Goal: Task Accomplishment & Management: Manage account settings

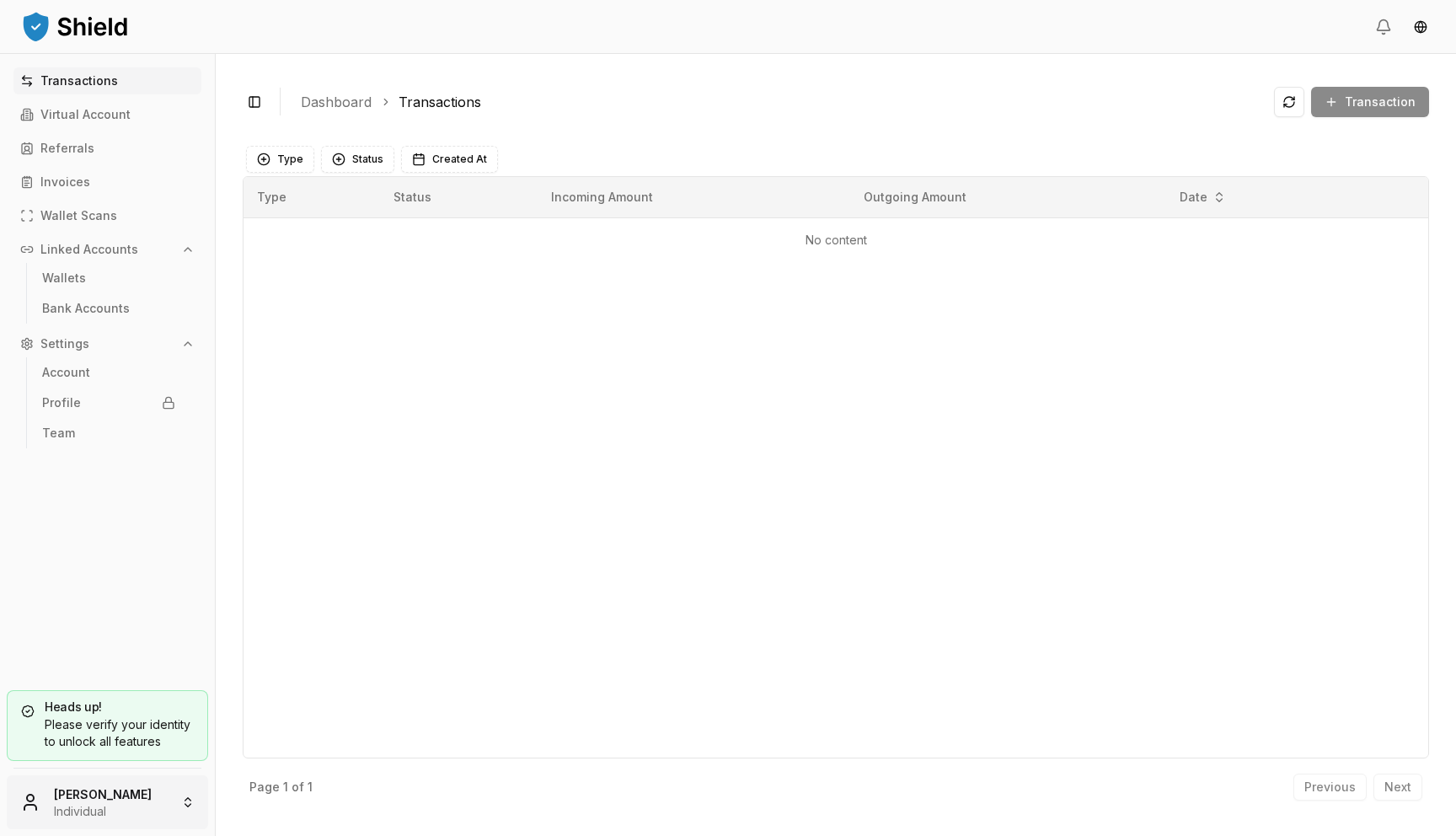
click at [129, 783] on html "Transactions Virtual Account Referrals Invoices Wallet Scans Linked Accounts Wa…" at bounding box center [728, 418] width 1456 height 836
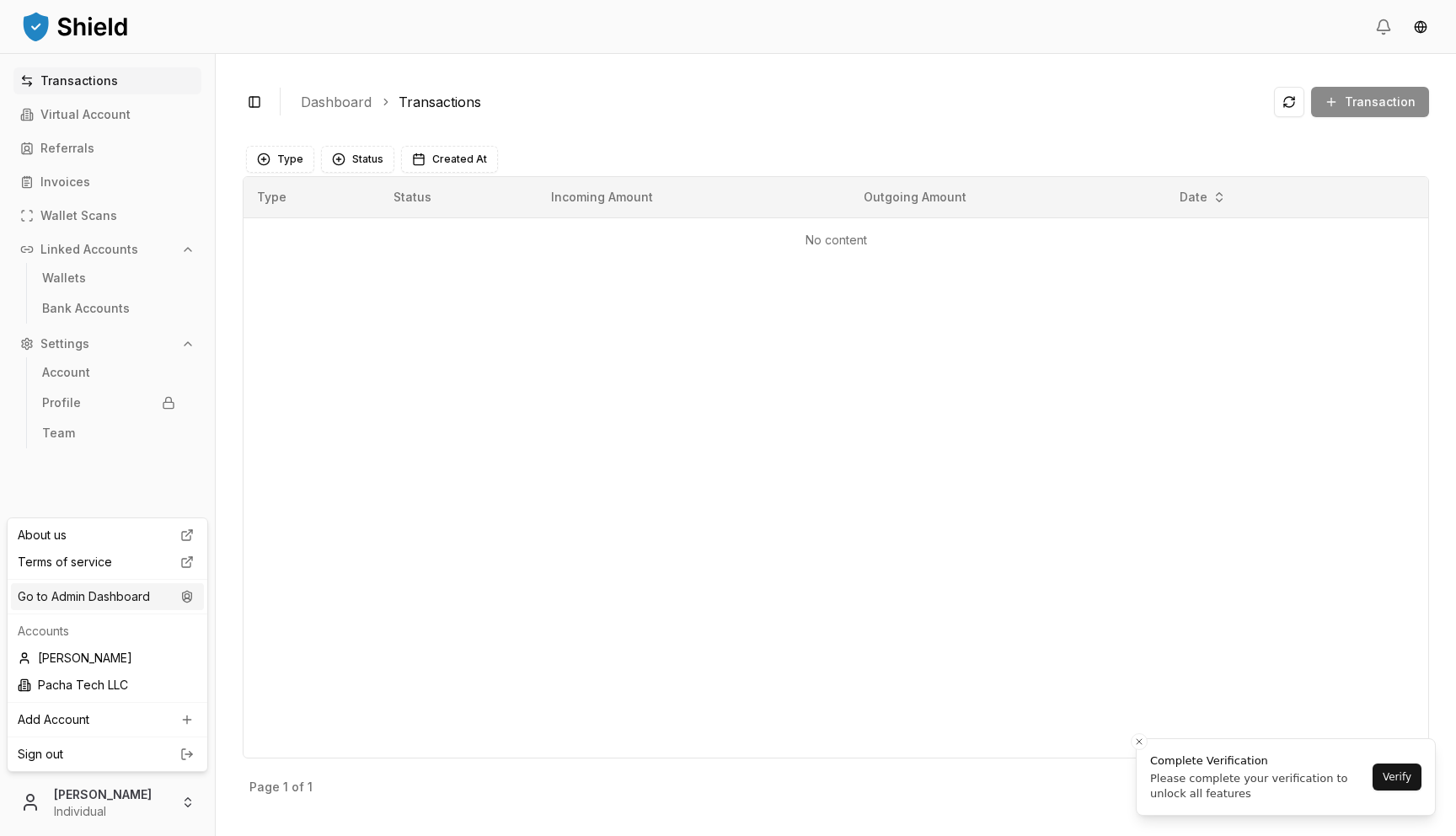
click at [123, 598] on div "Go to Admin Dashboard" at bounding box center [107, 596] width 193 height 27
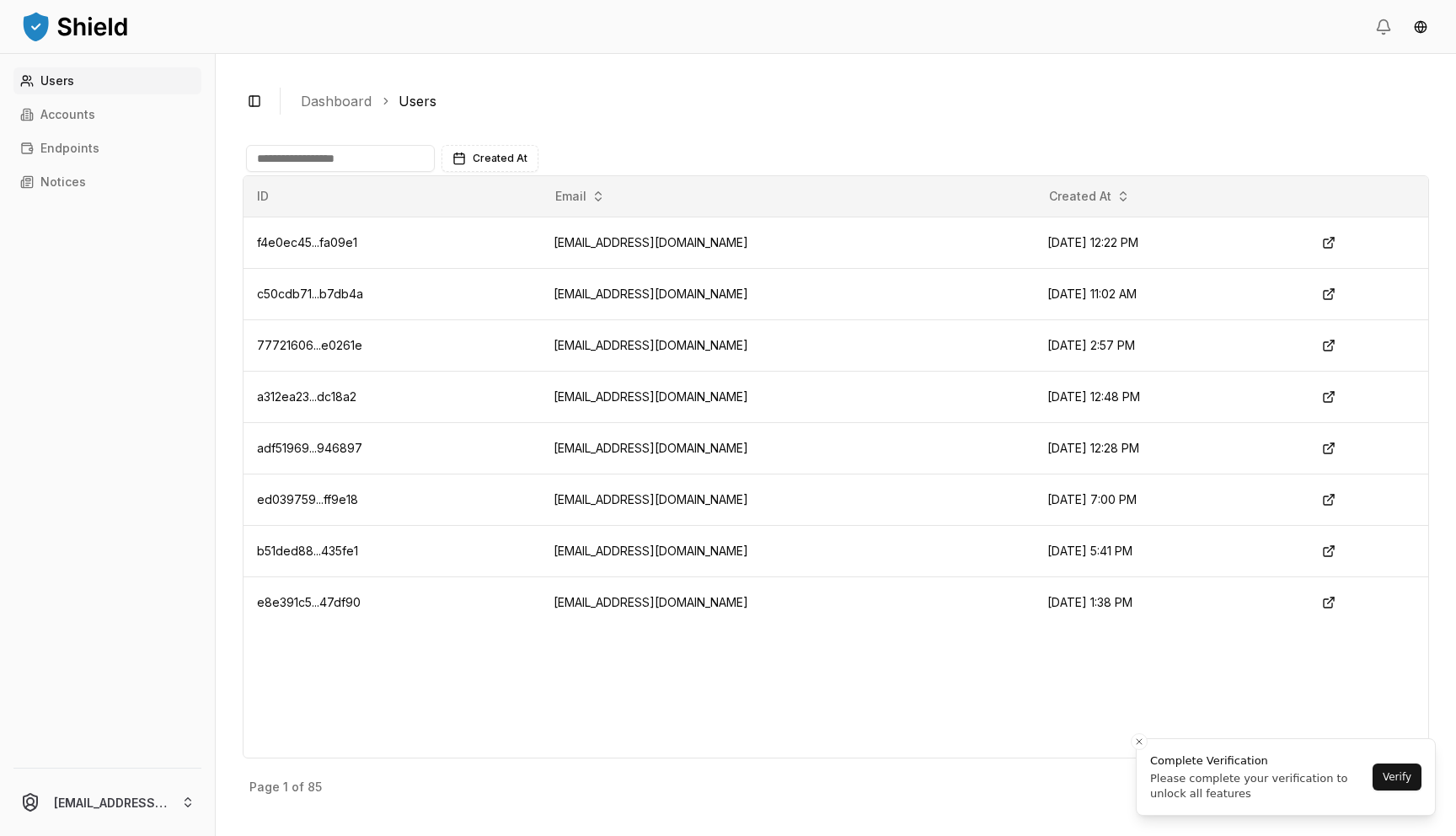
click at [313, 161] on input at bounding box center [340, 158] width 189 height 27
click at [34, 103] on link "Accounts" at bounding box center [106, 114] width 188 height 27
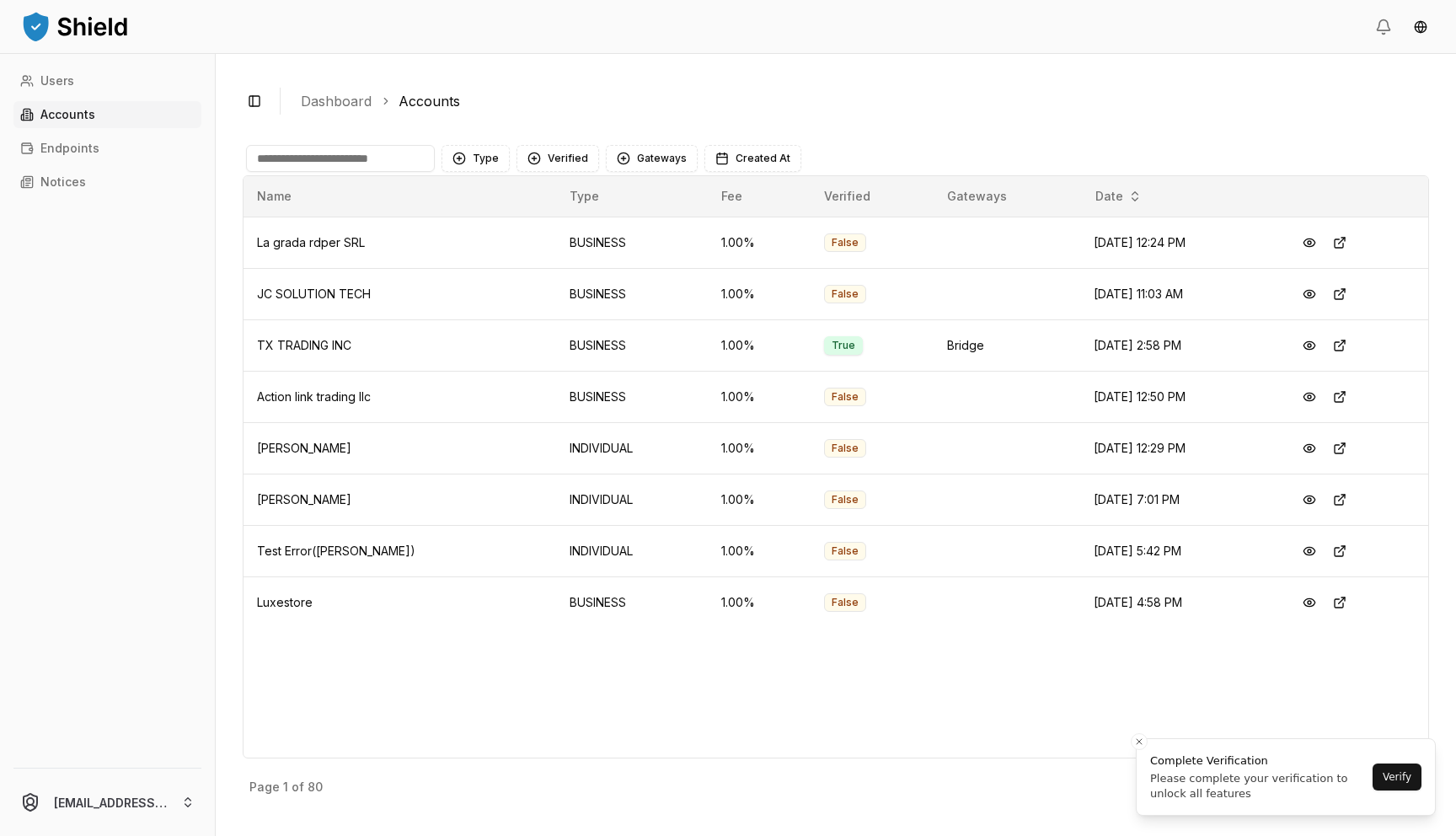
click at [336, 164] on input at bounding box center [340, 158] width 189 height 27
type input "*********"
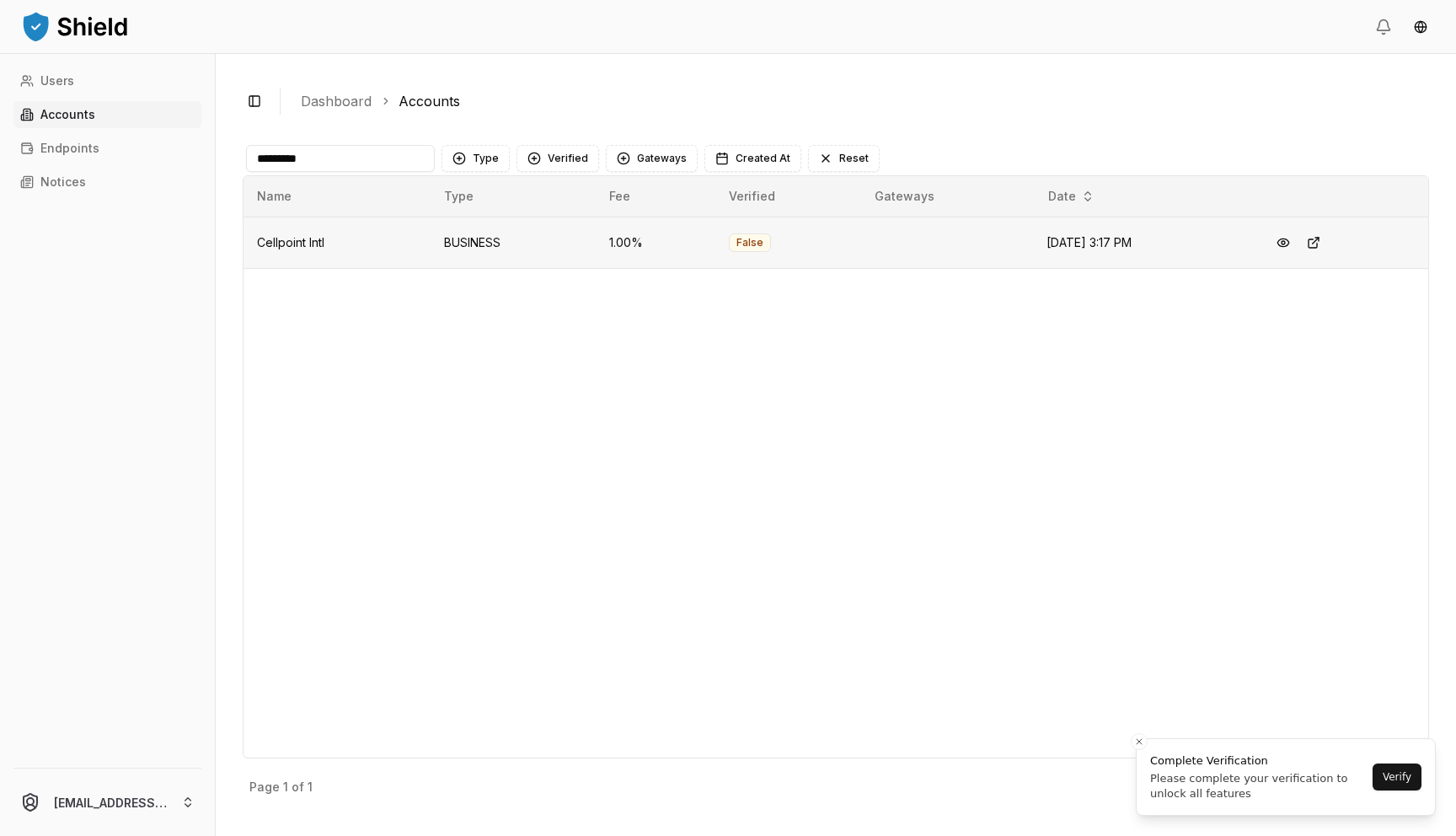
click at [285, 252] on td "Cellpoint Intl" at bounding box center [337, 242] width 187 height 51
click at [287, 243] on span "Cellpoint Intl" at bounding box center [290, 242] width 67 height 14
click at [1309, 236] on button at bounding box center [1313, 243] width 30 height 30
